Goal: Task Accomplishment & Management: Manage account settings

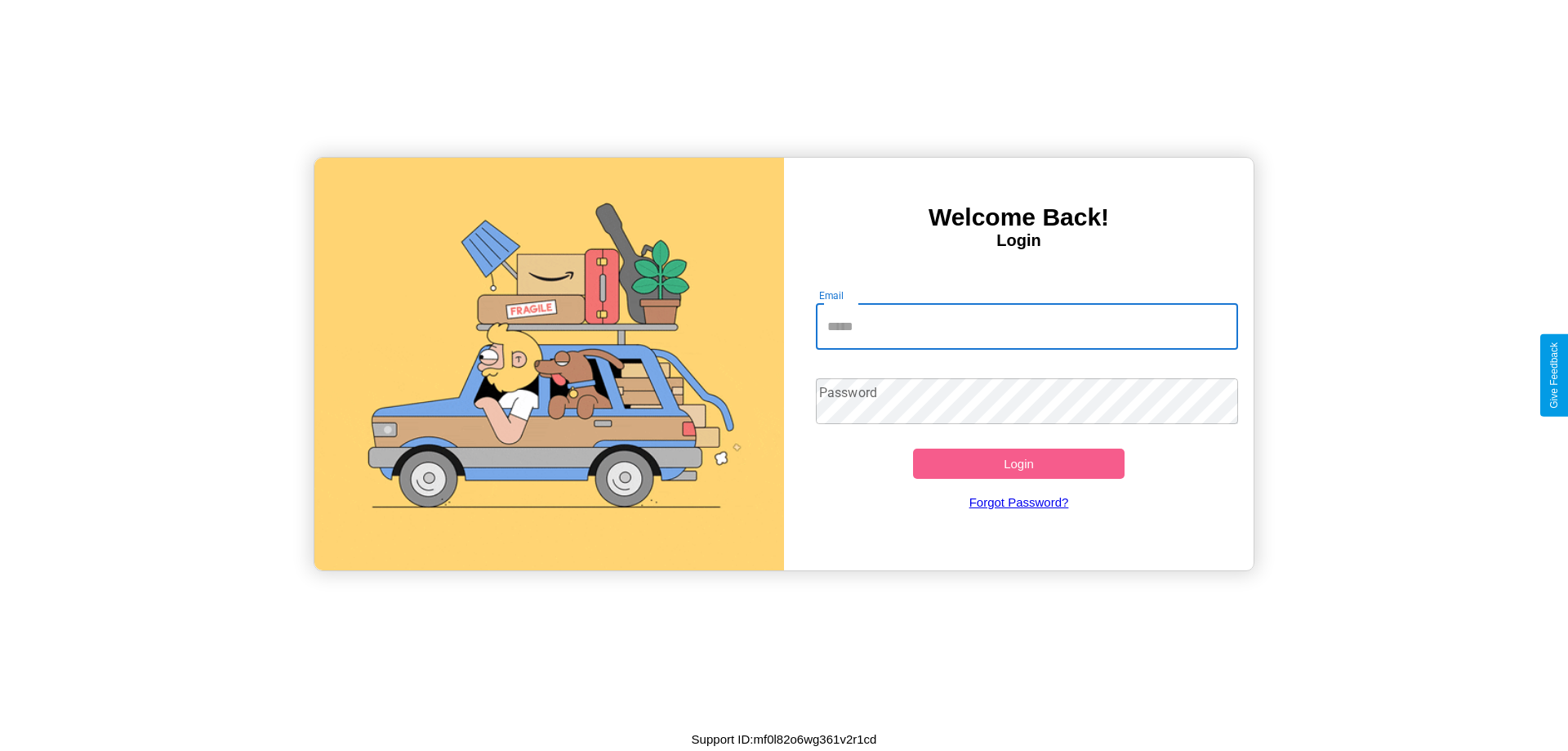
click at [1026, 326] on input "Email" at bounding box center [1027, 326] width 423 height 45
type input "**********"
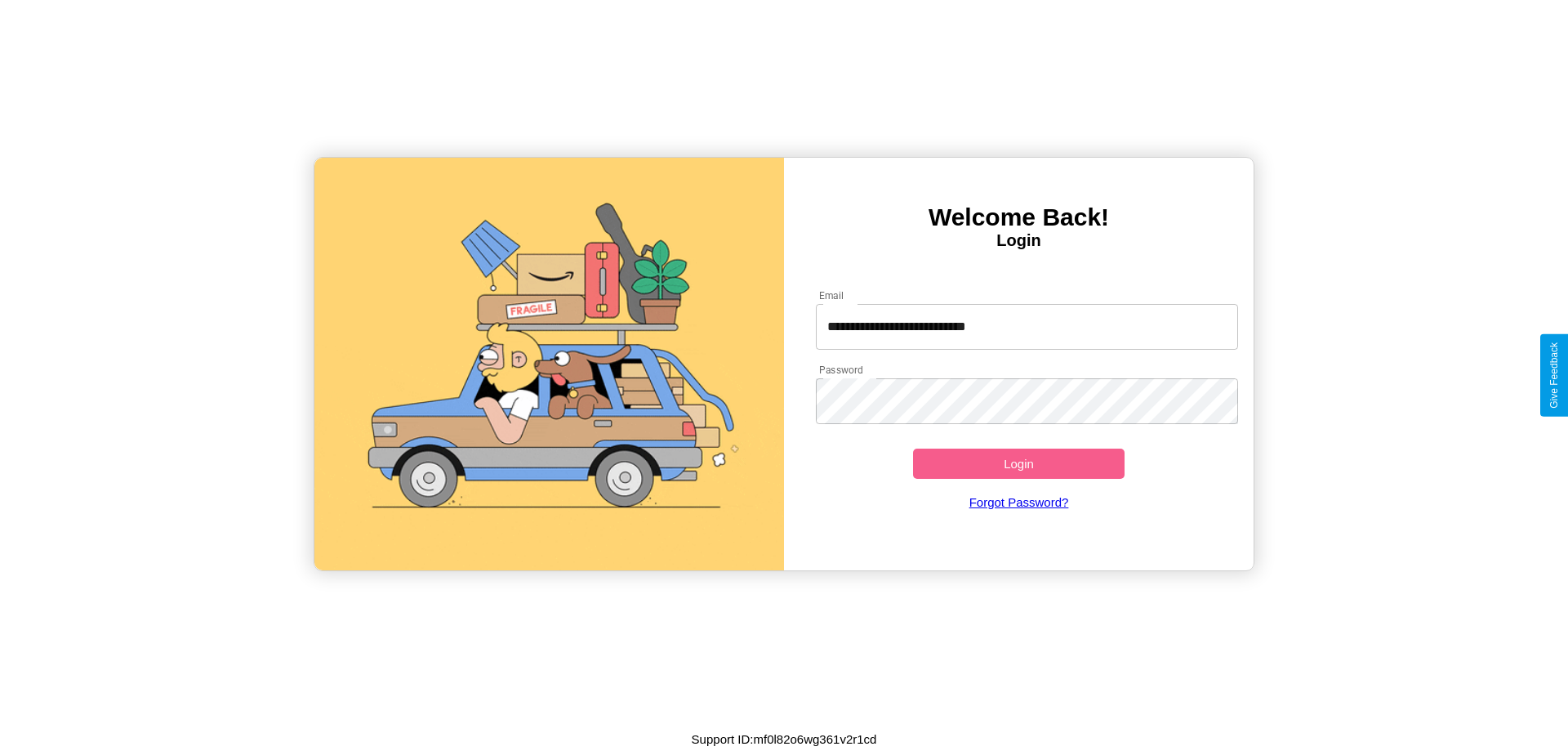
click at [1018, 463] on button "Login" at bounding box center [1019, 463] width 211 height 31
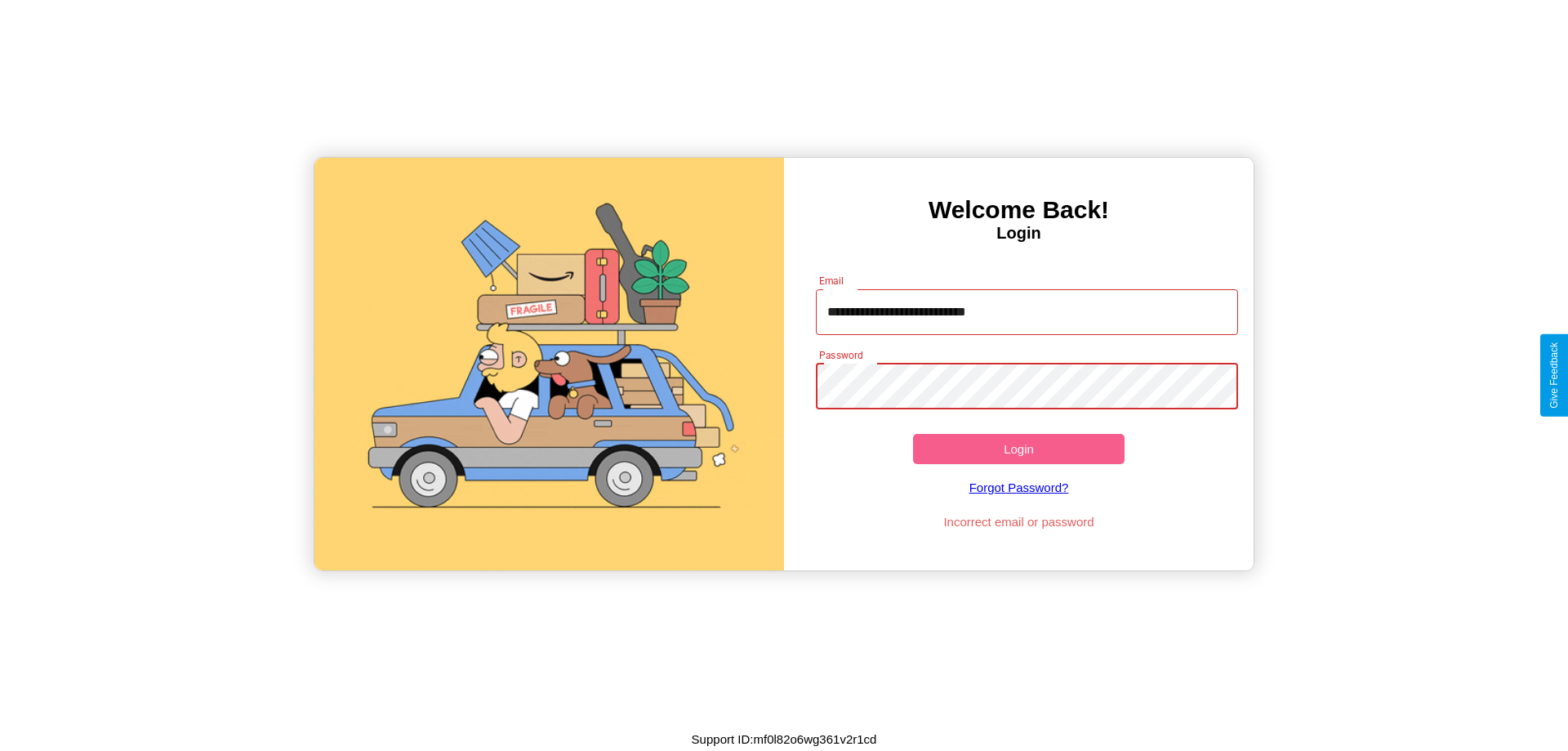
click at [1018, 449] on button "Login" at bounding box center [1019, 449] width 211 height 31
